Goal: Check status: Check status

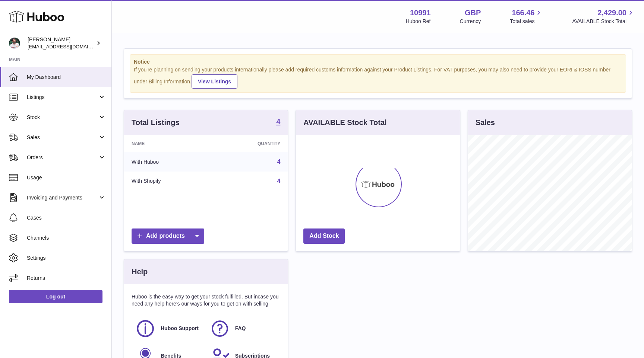
scroll to position [116, 164]
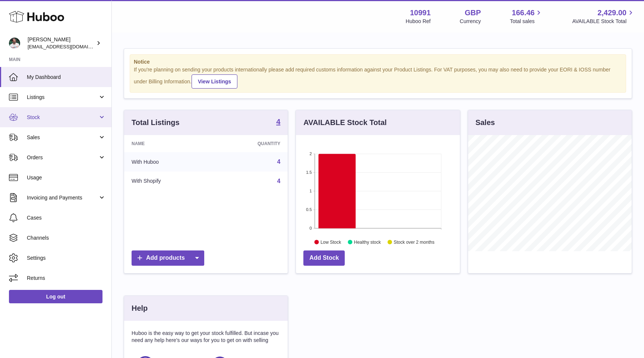
click at [76, 120] on span "Stock" at bounding box center [62, 117] width 71 height 7
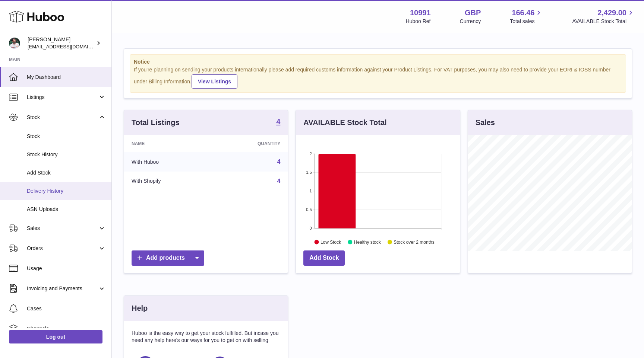
click at [61, 194] on span "Delivery History" at bounding box center [66, 191] width 79 height 7
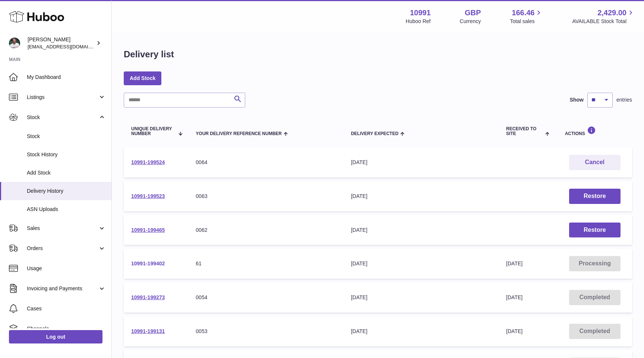
click at [144, 262] on link "10991-199402" at bounding box center [148, 264] width 34 height 6
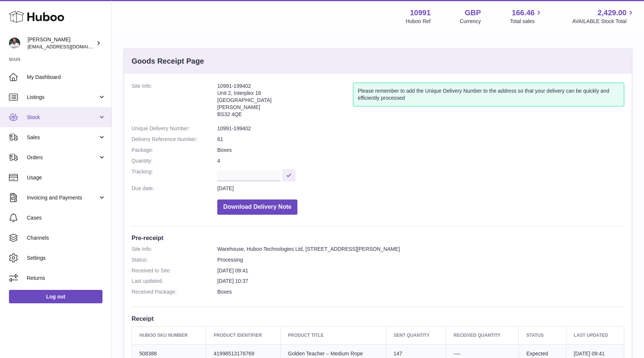
click at [77, 122] on link "Stock" at bounding box center [55, 117] width 111 height 20
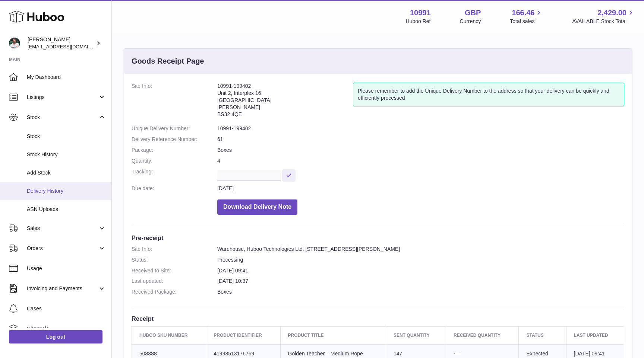
click at [61, 194] on span "Delivery History" at bounding box center [66, 191] width 79 height 7
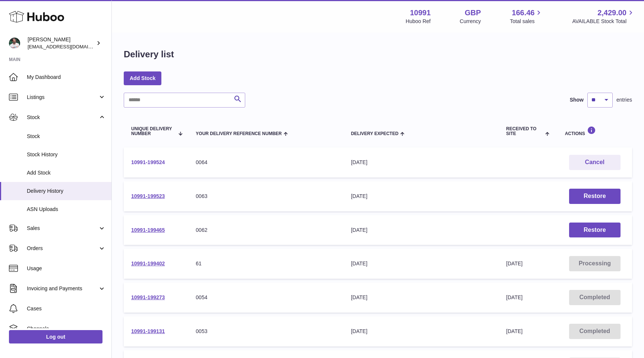
click at [152, 162] on link "10991-199524" at bounding box center [148, 162] width 34 height 6
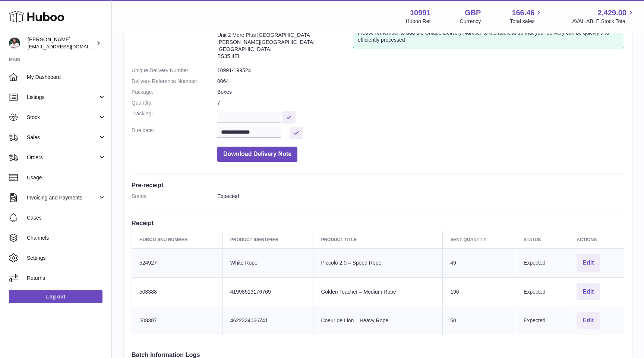
scroll to position [58, 0]
